Goal: Task Accomplishment & Management: Use online tool/utility

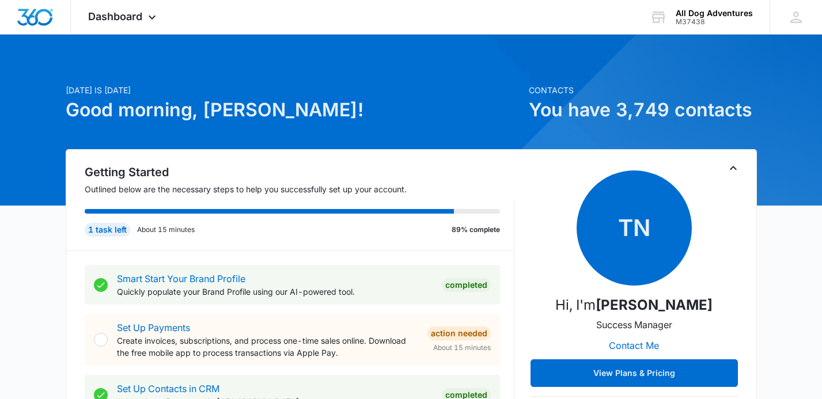
scroll to position [2, 0]
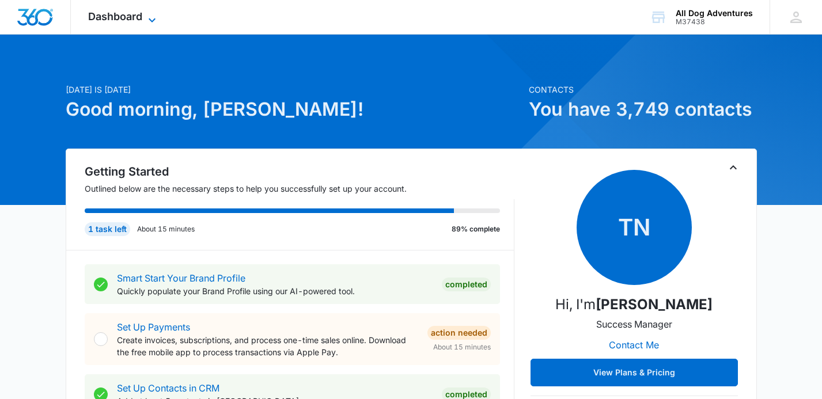
click at [153, 17] on icon at bounding box center [152, 20] width 14 height 14
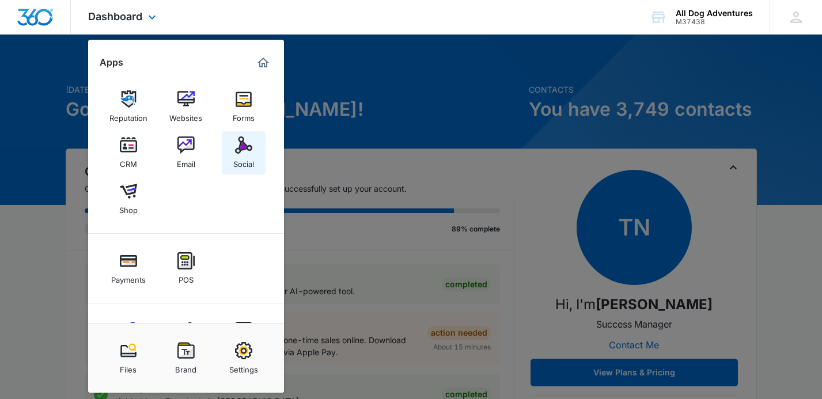
click at [244, 146] on img at bounding box center [243, 144] width 17 height 17
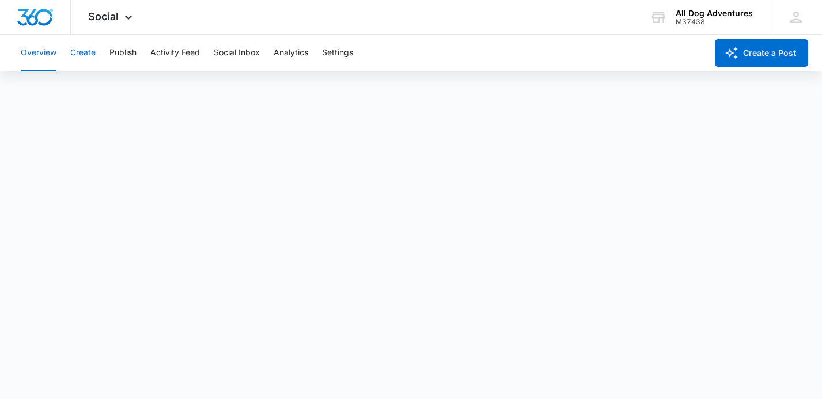
click at [84, 54] on button "Create" at bounding box center [82, 53] width 25 height 37
click at [122, 55] on button "Publish" at bounding box center [122, 53] width 27 height 37
click at [186, 52] on button "Activity Feed" at bounding box center [175, 53] width 50 height 37
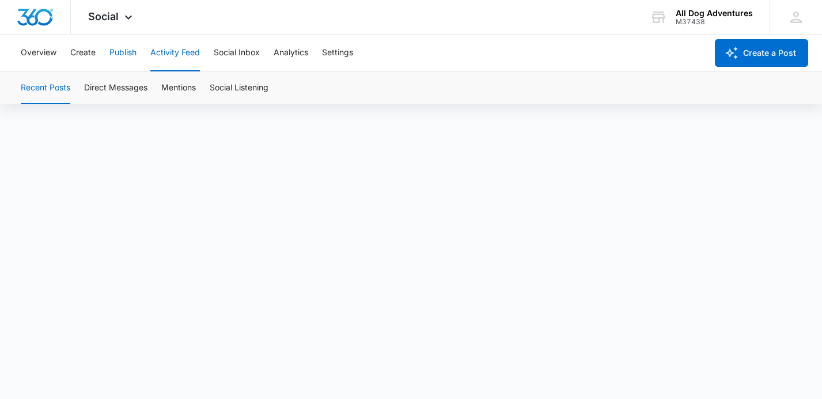
click at [112, 54] on button "Publish" at bounding box center [122, 53] width 27 height 37
click at [341, 57] on button "Settings" at bounding box center [337, 53] width 31 height 37
click at [169, 45] on button "Activity Feed" at bounding box center [175, 53] width 50 height 37
click at [45, 53] on button "Overview" at bounding box center [39, 53] width 36 height 37
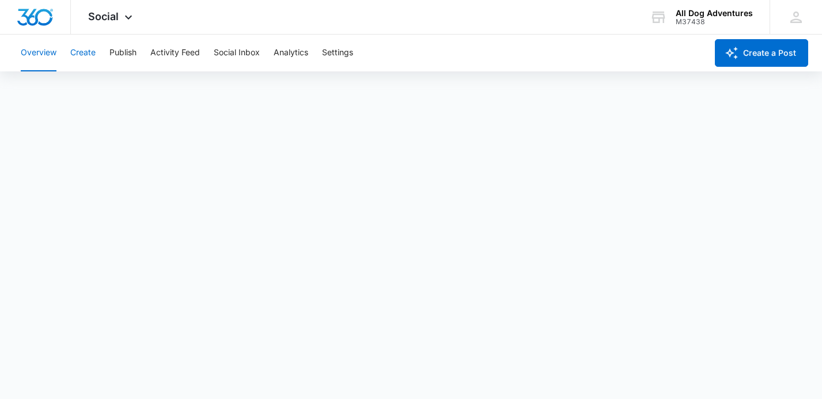
click at [90, 52] on button "Create" at bounding box center [82, 53] width 25 height 37
